Goal: Task Accomplishment & Management: Manage account settings

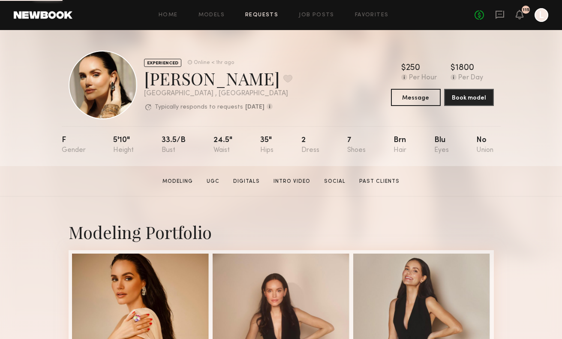
click at [268, 15] on link "Requests" at bounding box center [261, 15] width 33 height 6
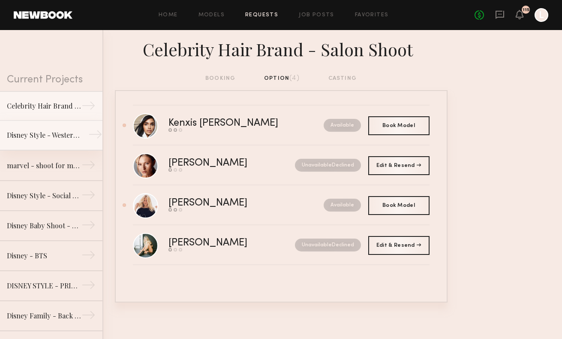
click at [66, 137] on div "Disney Style - Western Shoot" at bounding box center [44, 135] width 75 height 10
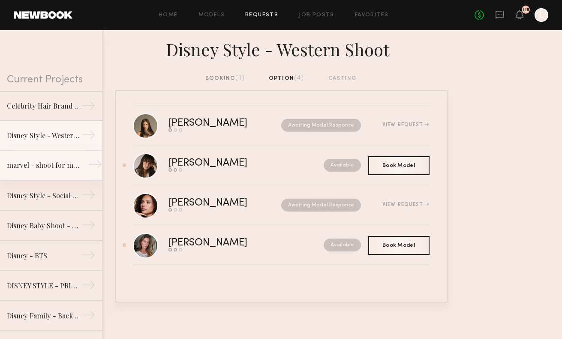
click at [65, 172] on link "marvel - shoot for marvel socials →" at bounding box center [51, 166] width 102 height 30
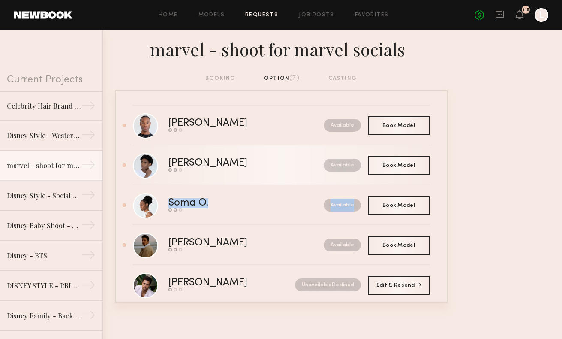
scroll to position [3, 0]
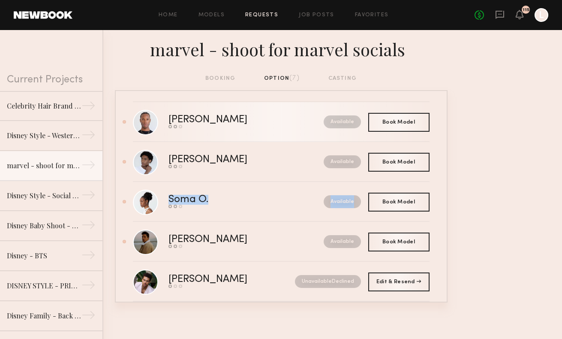
click at [186, 119] on div "Jeffrey H." at bounding box center [227, 120] width 117 height 10
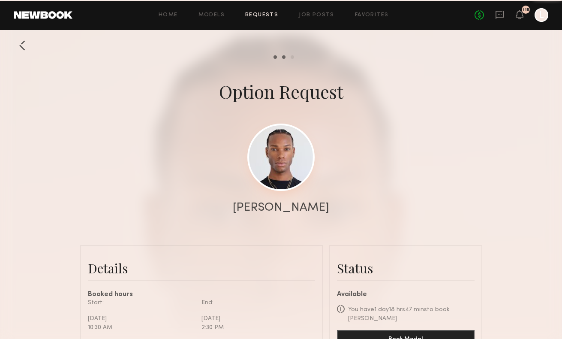
click at [274, 159] on link at bounding box center [280, 157] width 67 height 67
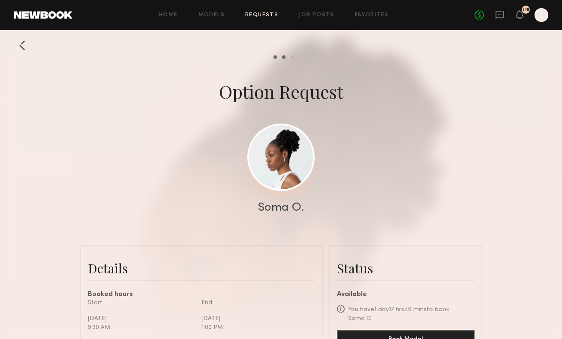
click at [289, 171] on link at bounding box center [280, 157] width 67 height 67
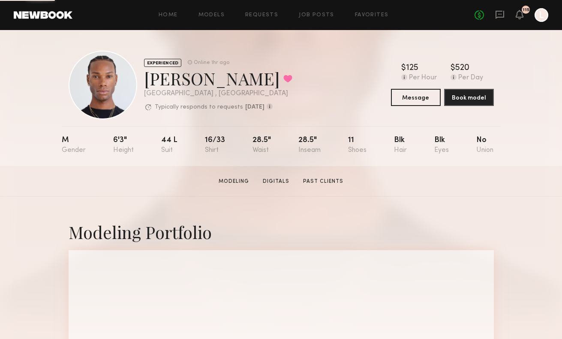
click at [107, 87] on div at bounding box center [103, 85] width 69 height 69
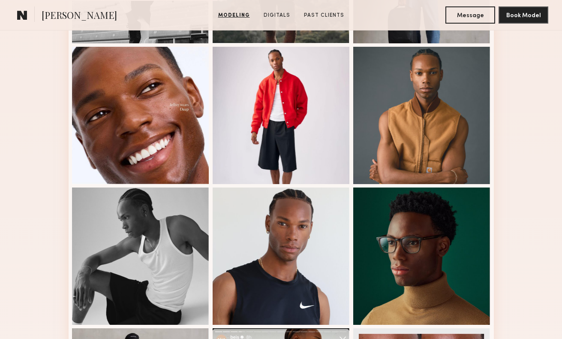
scroll to position [361, 0]
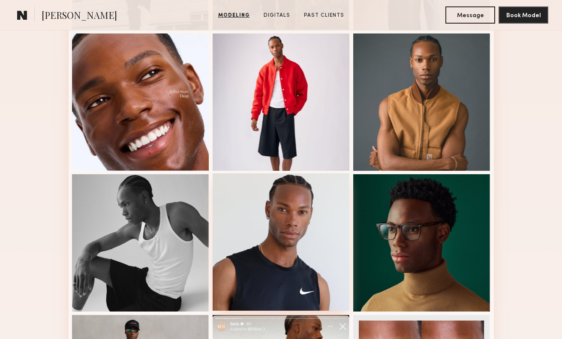
click at [262, 230] on div at bounding box center [281, 241] width 137 height 137
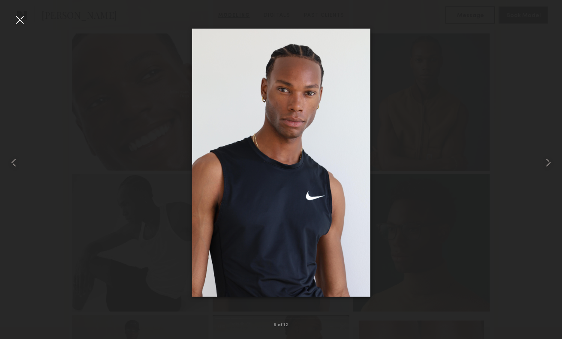
click at [24, 19] on div at bounding box center [20, 20] width 14 height 14
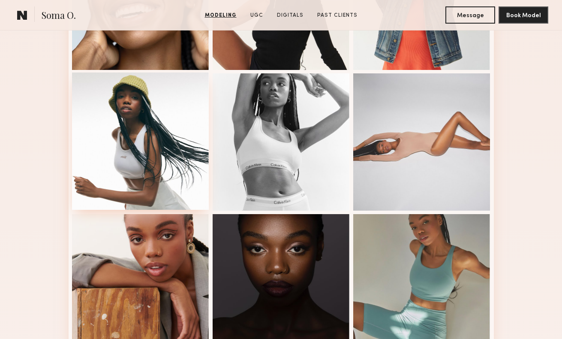
scroll to position [320, 0]
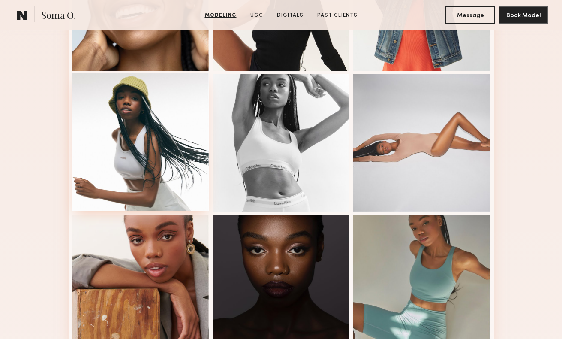
click at [156, 139] on div at bounding box center [140, 141] width 137 height 137
